Goal: Navigation & Orientation: Find specific page/section

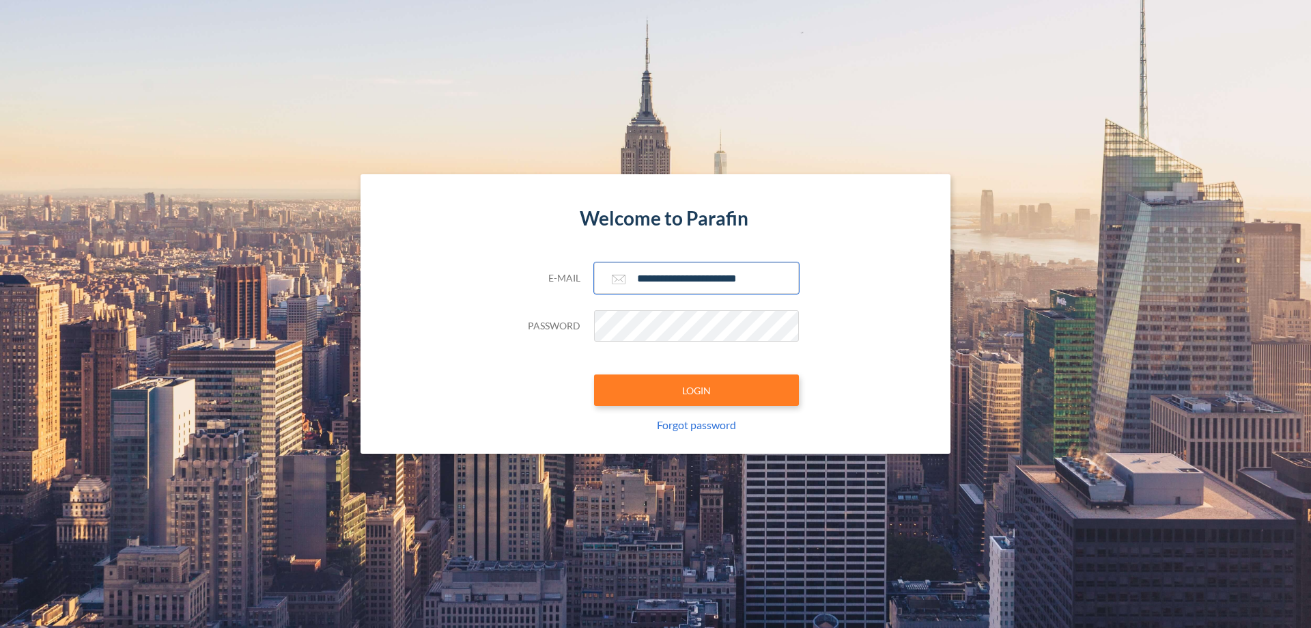
type input "**********"
click at [696, 390] on button "LOGIN" at bounding box center [696, 389] width 205 height 31
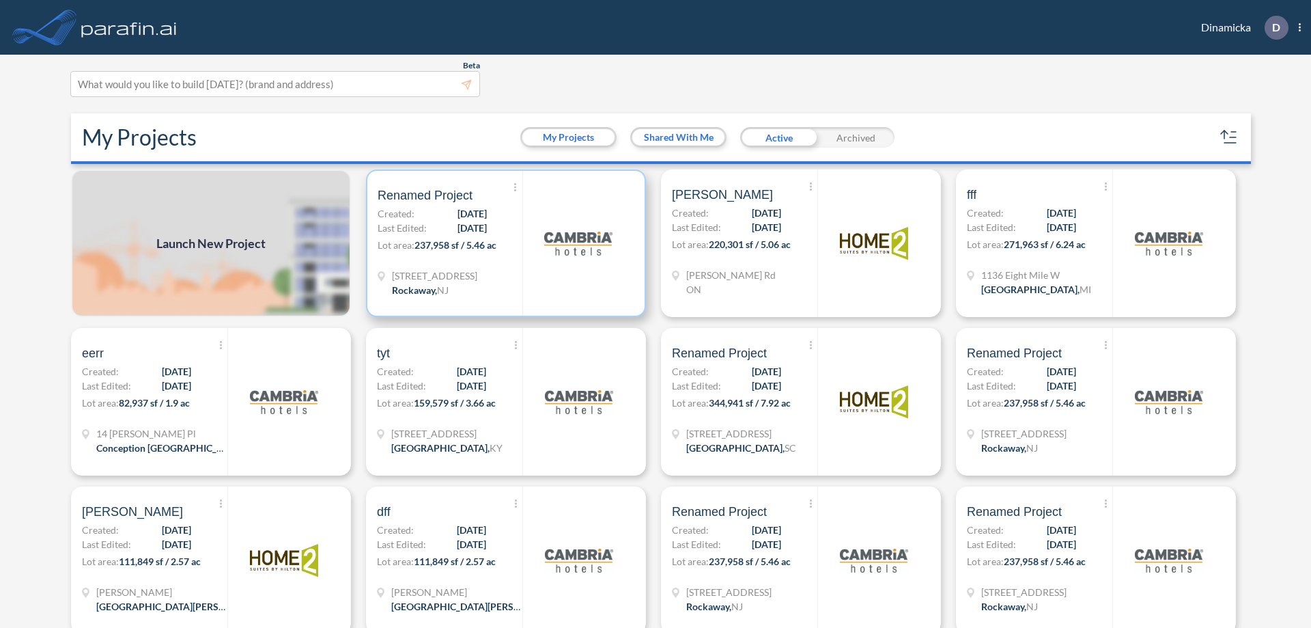
scroll to position [3, 0]
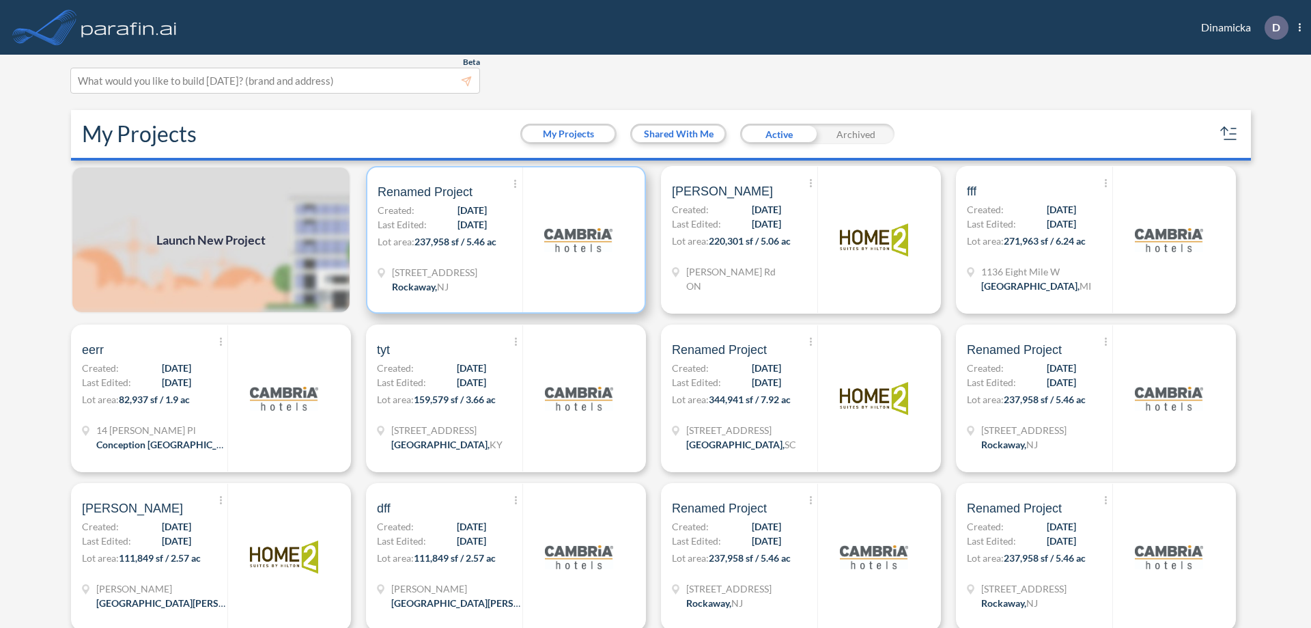
click at [503, 240] on p "Lot area: 237,958 sf / 5.46 ac" at bounding box center [450, 244] width 145 height 20
